Goal: Transaction & Acquisition: Download file/media

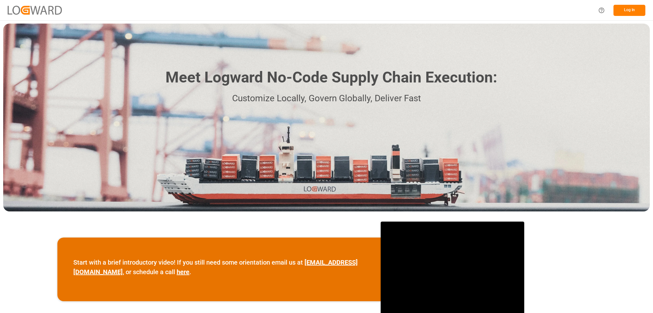
click at [627, 12] on button "Log In" at bounding box center [629, 10] width 32 height 11
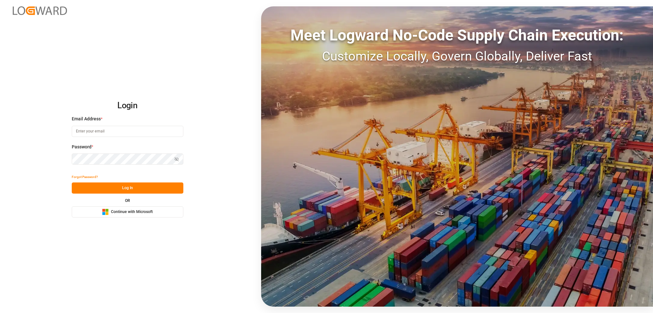
click at [138, 219] on div "Login Email Address * Password * Show password Forgot Password? Log In OR Micro…" at bounding box center [326, 156] width 653 height 313
click at [135, 213] on span "Continue with Microsoft" at bounding box center [132, 212] width 42 height 6
click at [115, 212] on span "Continue with Microsoft" at bounding box center [132, 212] width 42 height 6
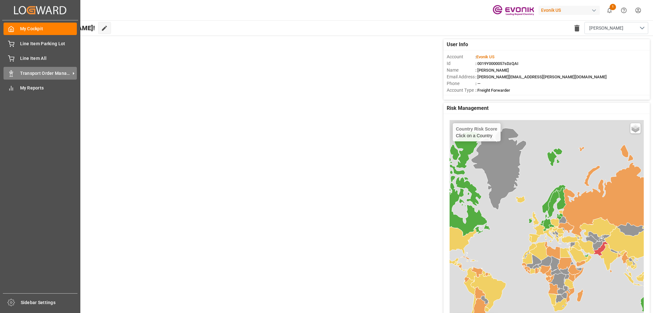
click at [20, 75] on span "Transport Order Management" at bounding box center [45, 73] width 50 height 7
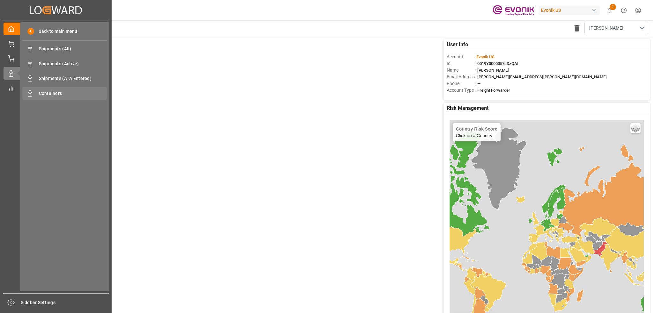
click at [51, 95] on span "Containers" at bounding box center [73, 93] width 69 height 7
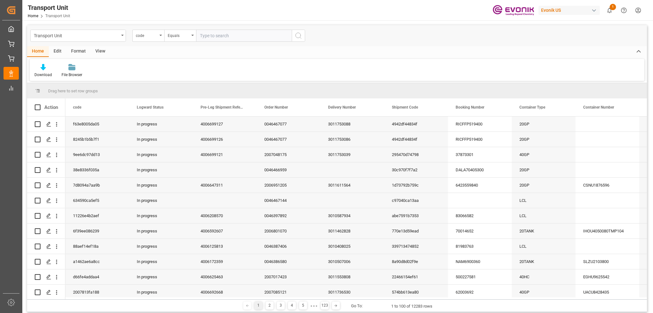
click at [98, 52] on div "View" at bounding box center [99, 51] width 19 height 11
click at [38, 70] on icon at bounding box center [41, 67] width 6 height 6
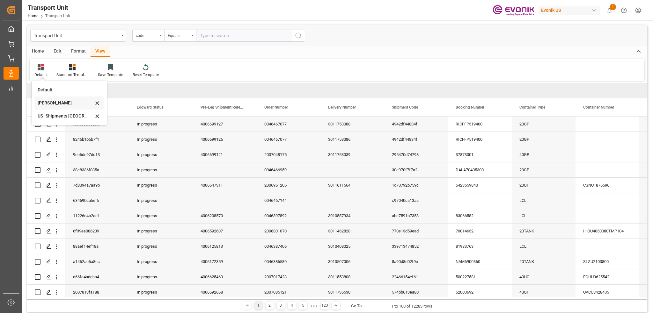
click at [42, 103] on div "Emely" at bounding box center [66, 103] width 56 height 7
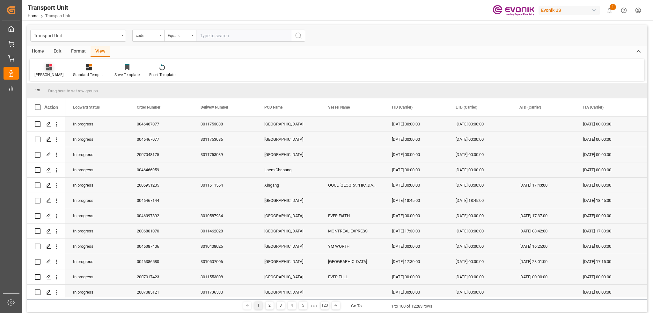
click at [38, 74] on div "Emely" at bounding box center [48, 75] width 29 height 6
click at [48, 117] on div "US- Shipments Antwerp" at bounding box center [67, 116] width 56 height 7
drag, startPoint x: 97, startPoint y: 106, endPoint x: 181, endPoint y: 106, distance: 84.1
click at [181, 106] on div "Logward Status" at bounding box center [161, 107] width 48 height 18
click at [112, 32] on div "Transport Unit" at bounding box center [76, 35] width 85 height 8
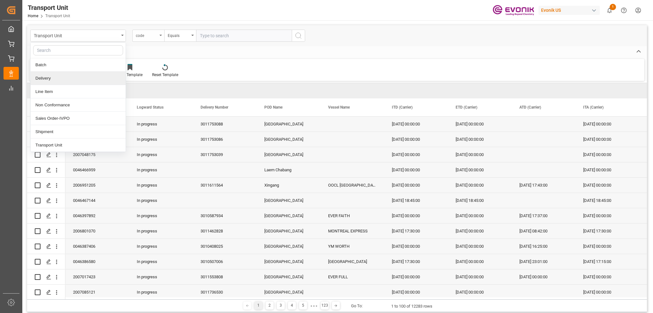
click at [144, 38] on div "code" at bounding box center [148, 36] width 32 height 12
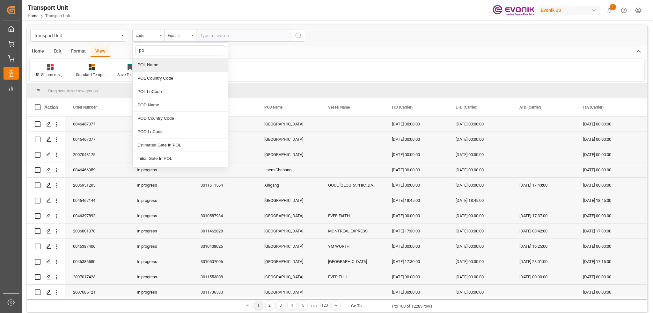
type input "pod"
click at [179, 63] on div "POD Name" at bounding box center [180, 64] width 95 height 13
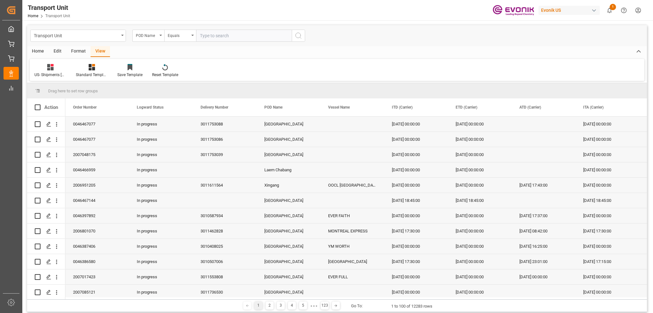
click at [208, 35] on input "text" at bounding box center [244, 36] width 96 height 12
type input "Antwerp"
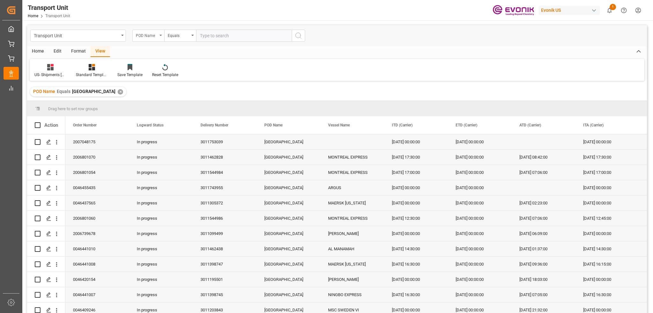
click at [159, 35] on icon "open menu" at bounding box center [160, 35] width 3 height 1
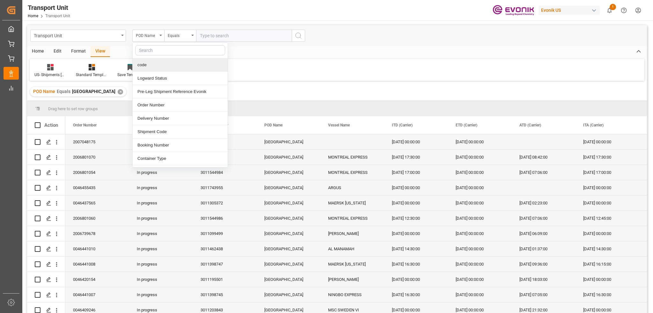
click at [162, 46] on input "text" at bounding box center [180, 50] width 90 height 10
type input "etd"
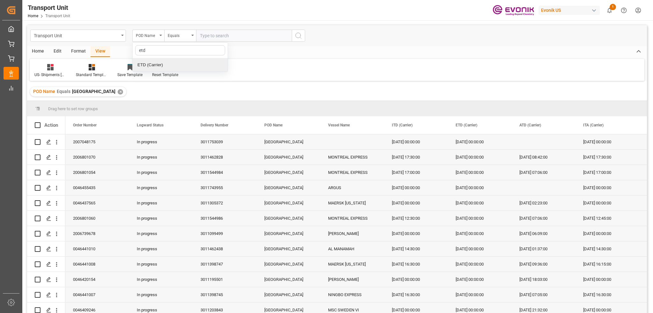
click at [173, 69] on div "ETD (Carrier)" at bounding box center [180, 64] width 95 height 13
click at [177, 36] on div "Equals" at bounding box center [179, 34] width 22 height 7
click at [200, 103] on div "Greater than" at bounding box center [211, 104] width 95 height 13
click at [210, 37] on input "text" at bounding box center [244, 36] width 96 height 12
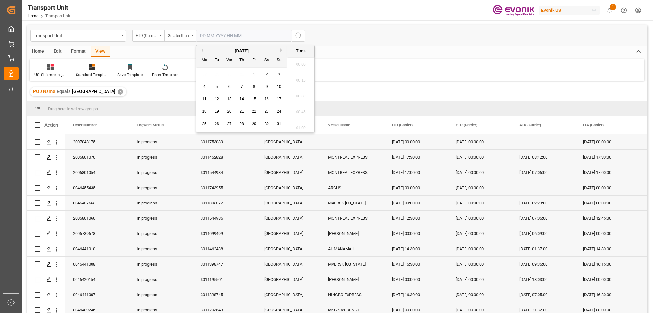
scroll to position [958, 0]
type input "01.01.2025 00:00"
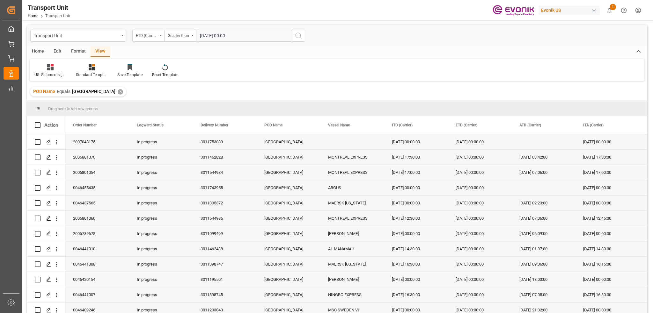
click at [298, 37] on icon "search button" at bounding box center [298, 36] width 8 height 8
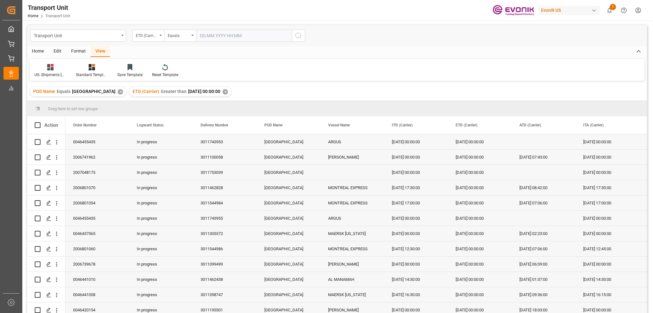
click at [39, 52] on div "Home" at bounding box center [38, 51] width 22 height 11
click at [38, 76] on div "Download" at bounding box center [43, 75] width 18 height 6
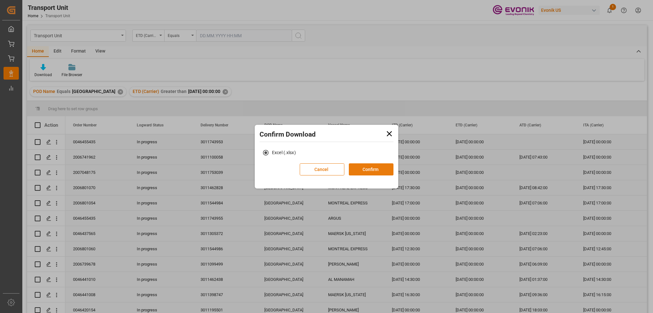
click at [365, 168] on button "Confirm" at bounding box center [371, 169] width 45 height 12
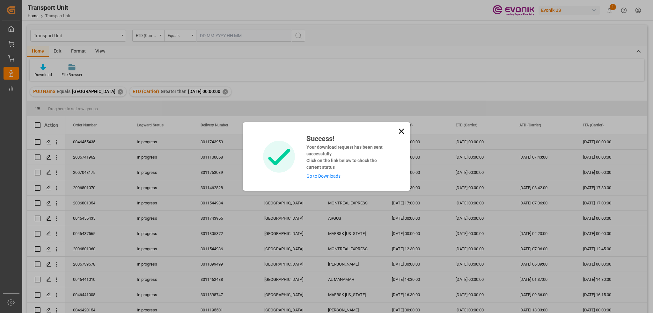
click at [329, 178] on link "Go to Downloads" at bounding box center [323, 176] width 34 height 5
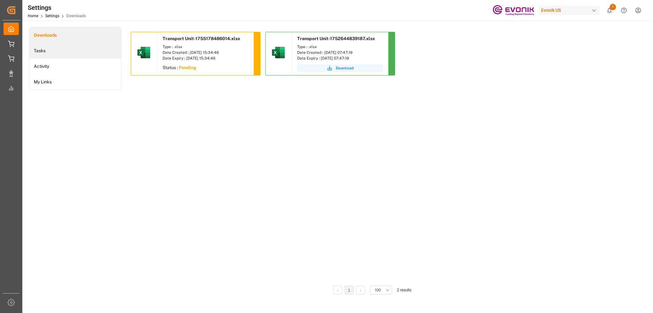
click at [51, 51] on li "Tasks" at bounding box center [75, 51] width 92 height 16
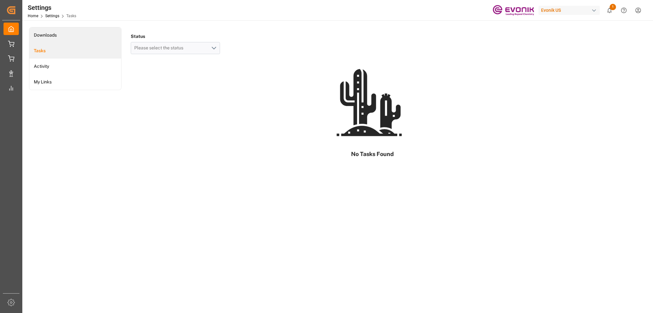
click at [44, 31] on li "Downloads" at bounding box center [75, 35] width 92 height 16
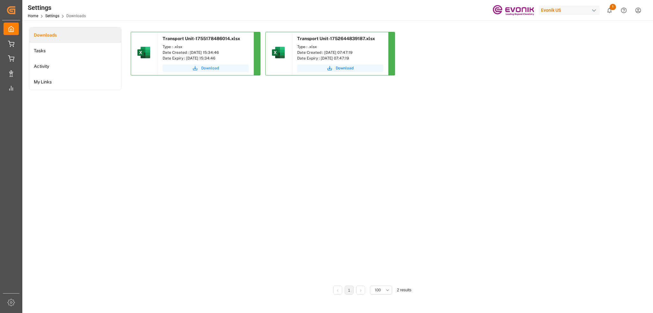
click at [190, 66] on button "Download" at bounding box center [205, 68] width 86 height 8
